Goal: Information Seeking & Learning: Check status

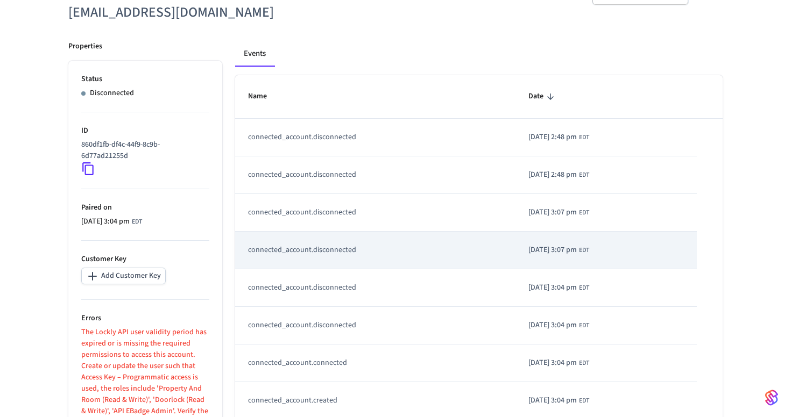
scroll to position [81, 0]
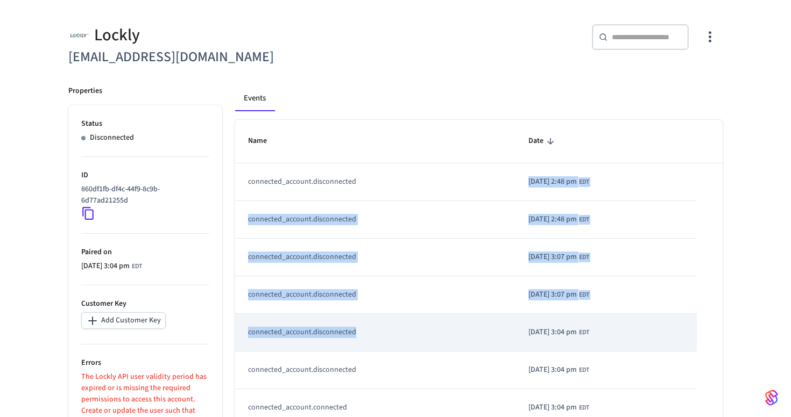
drag, startPoint x: 356, startPoint y: 191, endPoint x: 366, endPoint y: 335, distance: 143.5
click at [366, 335] on tbody "connected_account.disconnected 2025/10/15 at 2:48 pm EDT connected_account.disc…" at bounding box center [478, 314] width 487 height 301
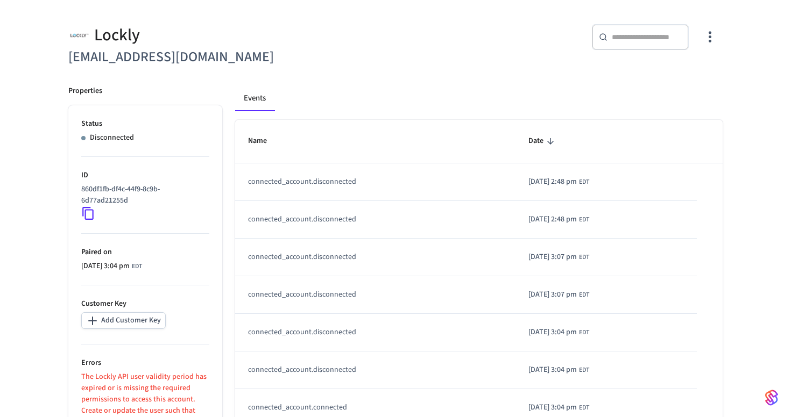
click at [400, 66] on div "​ ​" at bounding box center [556, 39] width 334 height 57
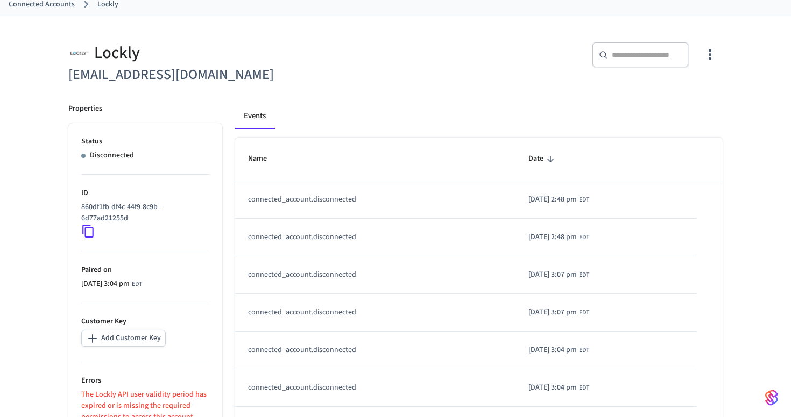
scroll to position [0, 0]
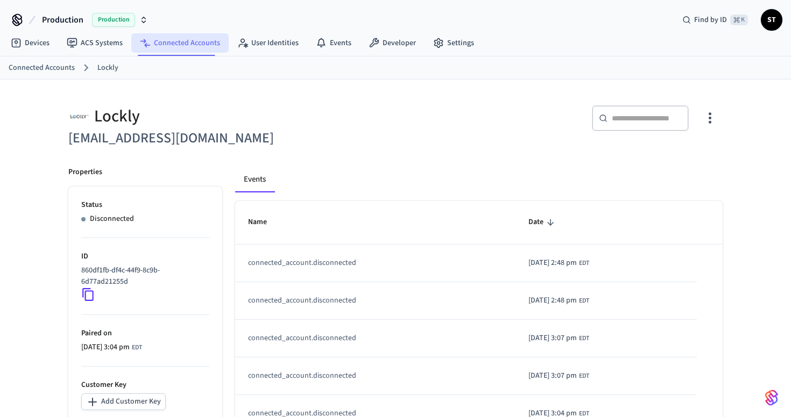
click at [172, 45] on link "Connected Accounts" at bounding box center [179, 42] width 97 height 19
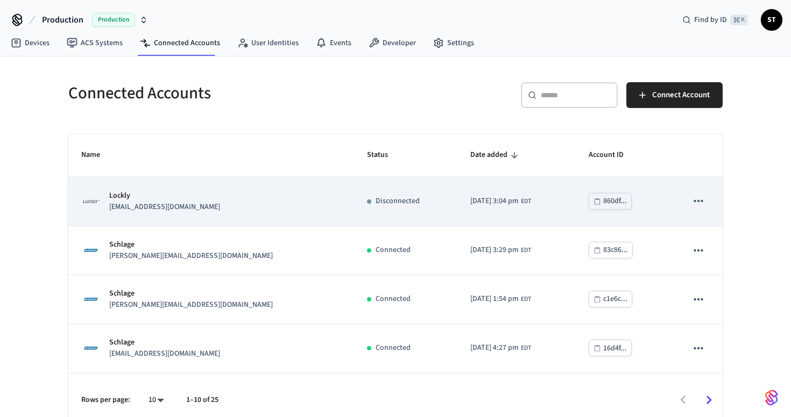
click at [220, 206] on p "[EMAIL_ADDRESS][DOMAIN_NAME]" at bounding box center [164, 207] width 111 height 11
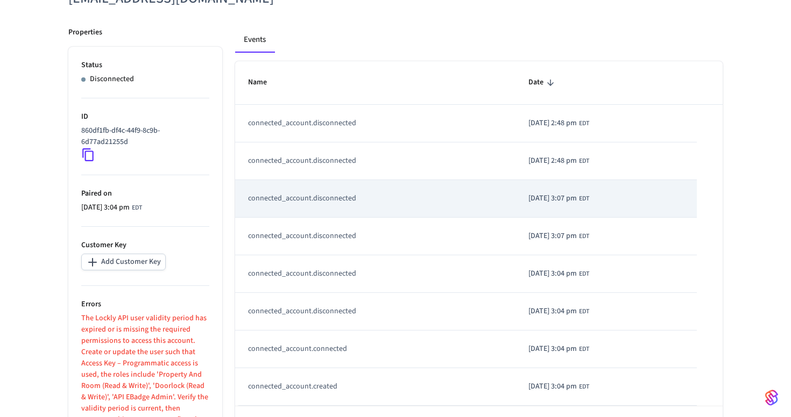
scroll to position [181, 0]
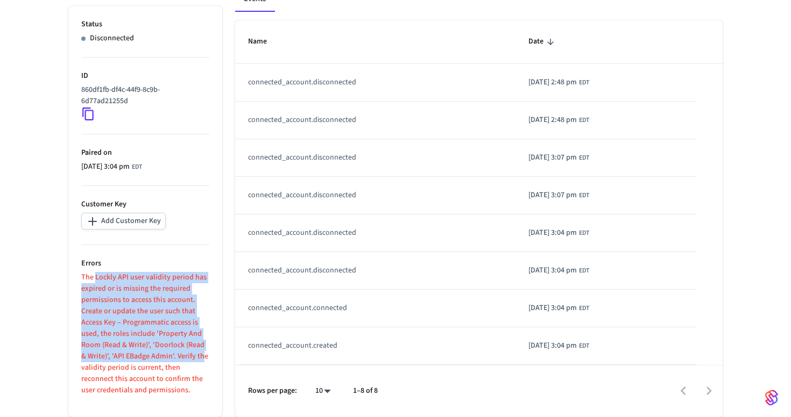
drag, startPoint x: 95, startPoint y: 278, endPoint x: 196, endPoint y: 351, distance: 125.1
click at [196, 351] on p "The Lockly API user validity period has expired or is missing the required perm…" at bounding box center [145, 334] width 128 height 124
click at [158, 349] on p "The Lockly API user validity period has expired or is missing the required perm…" at bounding box center [145, 334] width 128 height 124
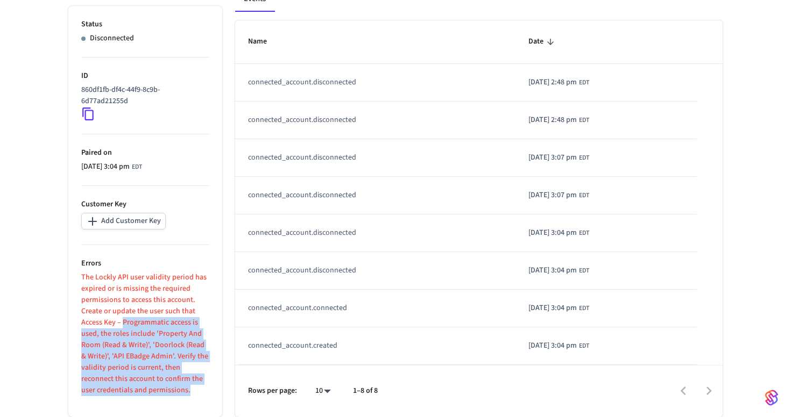
drag, startPoint x: 123, startPoint y: 325, endPoint x: 200, endPoint y: 389, distance: 100.0
click at [200, 389] on p "The Lockly API user validity period has expired or is missing the required perm…" at bounding box center [145, 334] width 128 height 124
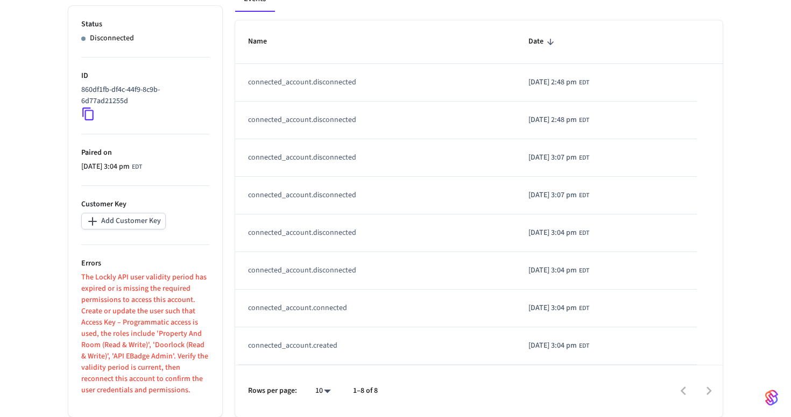
click at [88, 117] on icon at bounding box center [88, 114] width 14 height 14
